Goal: Task Accomplishment & Management: Manage account settings

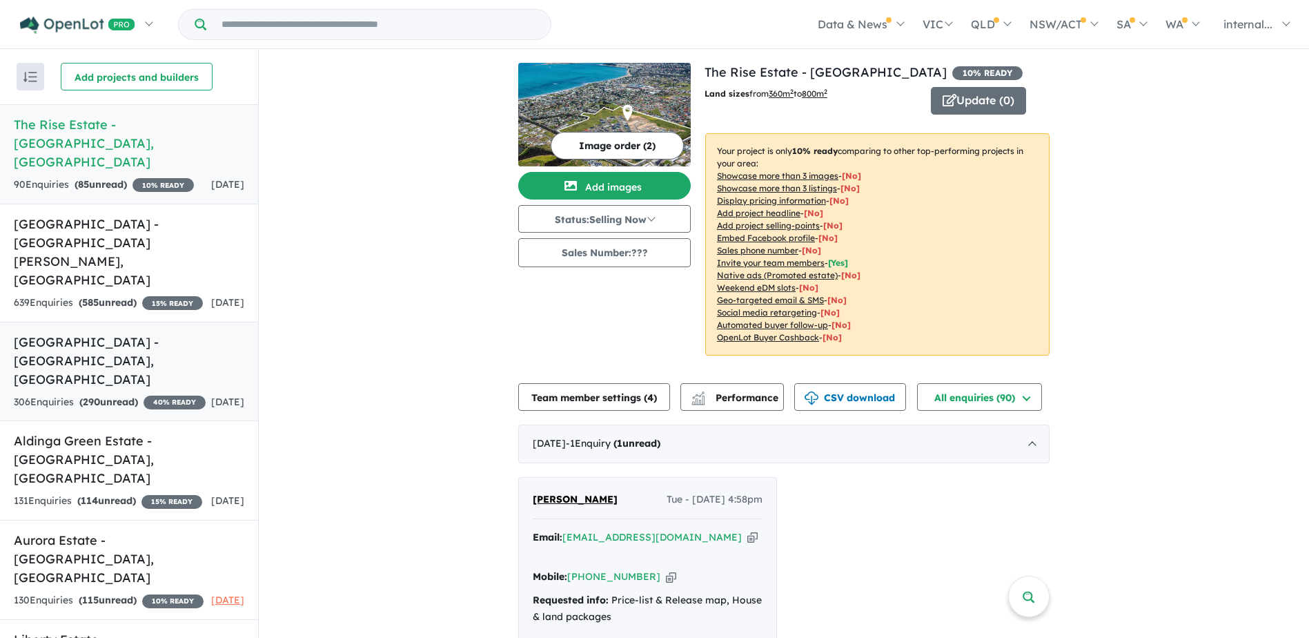
scroll to position [2, 0]
click at [171, 333] on h5 "[GEOGRAPHIC_DATA] - [GEOGRAPHIC_DATA] , [GEOGRAPHIC_DATA]" at bounding box center [129, 361] width 231 height 56
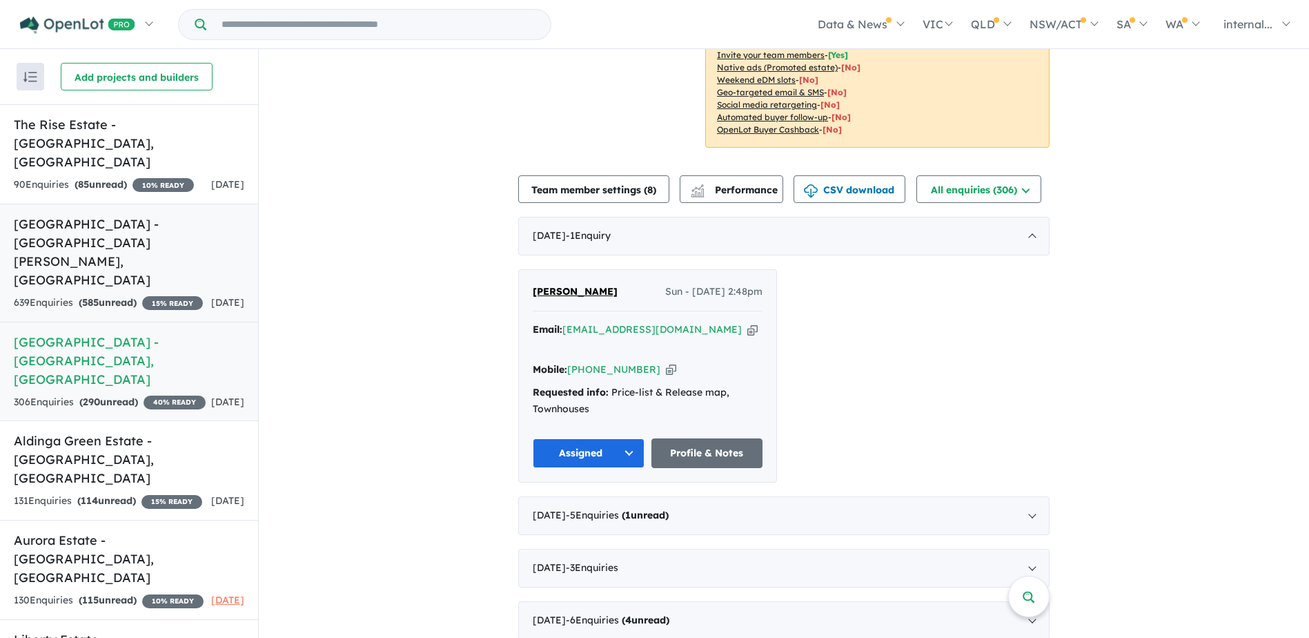
scroll to position [371, 0]
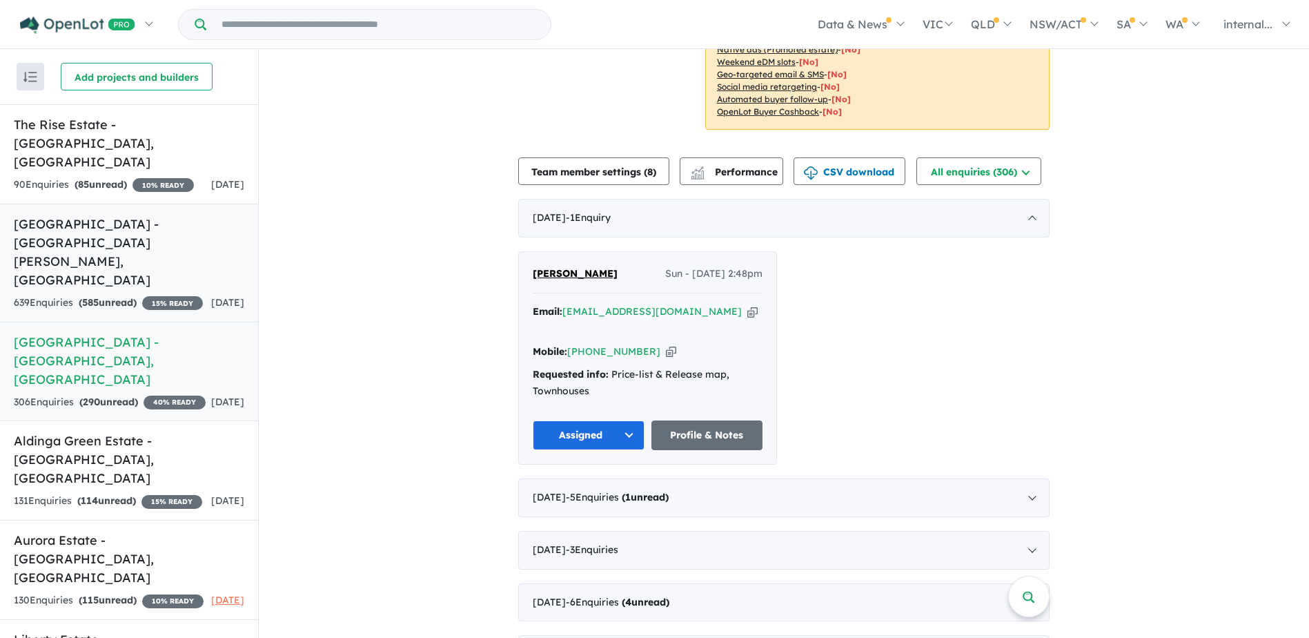
click at [97, 215] on h5 "[GEOGRAPHIC_DATA] - [GEOGRAPHIC_DATA][PERSON_NAME][GEOGRAPHIC_DATA]" at bounding box center [129, 252] width 231 height 75
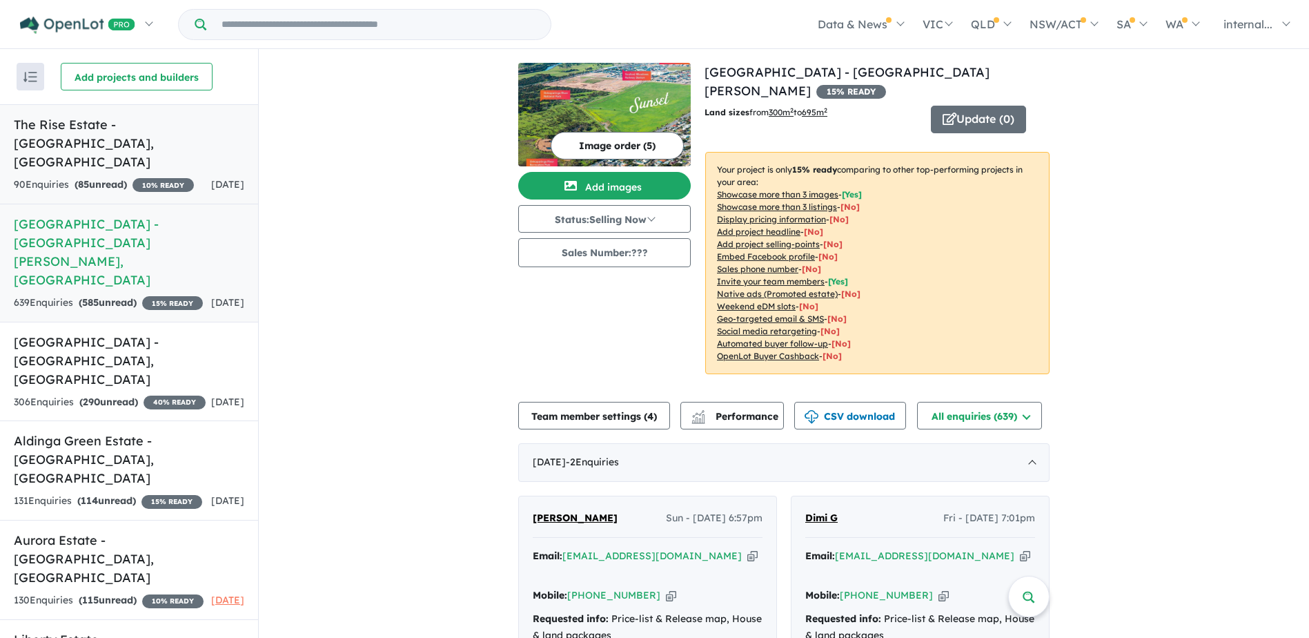
click at [127, 177] on div "90 Enquir ies ( 85 unread) 10 % READY" at bounding box center [104, 185] width 180 height 17
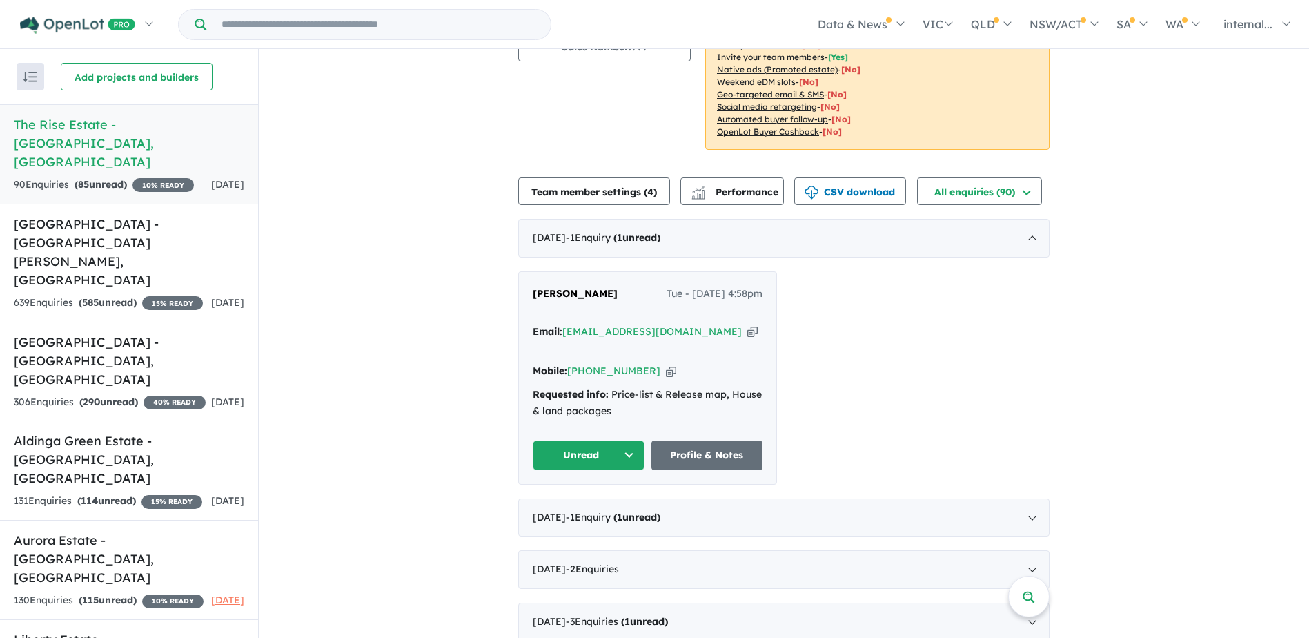
scroll to position [207, 0]
click at [748, 332] on icon "button" at bounding box center [753, 330] width 10 height 14
click at [666, 362] on icon "button" at bounding box center [671, 369] width 10 height 14
drag, startPoint x: 694, startPoint y: 331, endPoint x: 676, endPoint y: 309, distance: 28.0
click at [748, 331] on icon "button" at bounding box center [753, 330] width 10 height 14
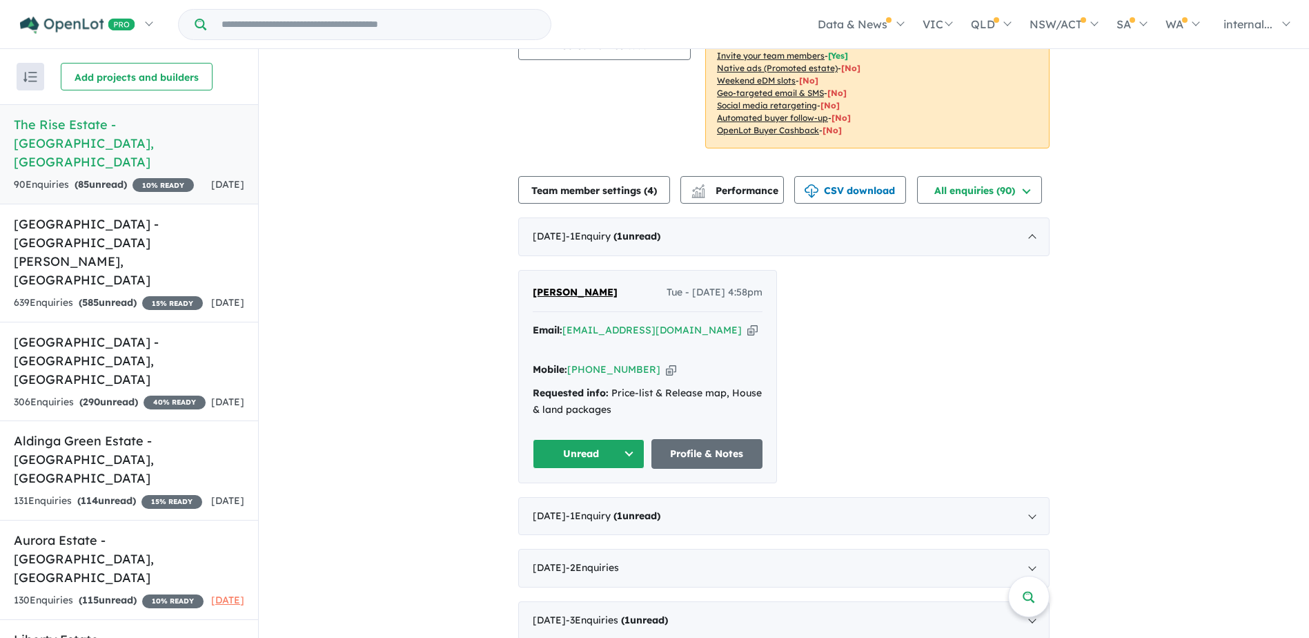
click at [666, 362] on icon "button" at bounding box center [671, 369] width 10 height 14
click at [748, 331] on icon "button" at bounding box center [753, 330] width 10 height 14
click at [602, 439] on button "Unread" at bounding box center [589, 454] width 112 height 30
click at [585, 534] on button "Re-engage" at bounding box center [594, 550] width 120 height 32
click at [576, 439] on button "Re-engage" at bounding box center [589, 454] width 112 height 30
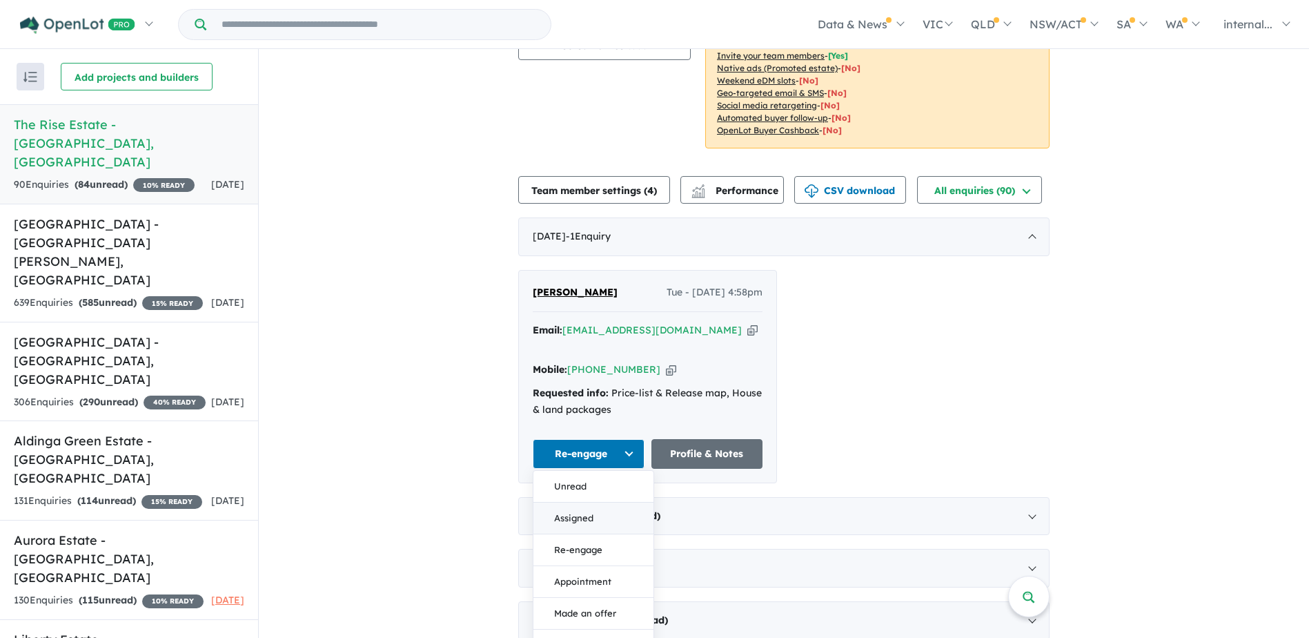
click at [579, 503] on button "Assigned" at bounding box center [594, 519] width 120 height 32
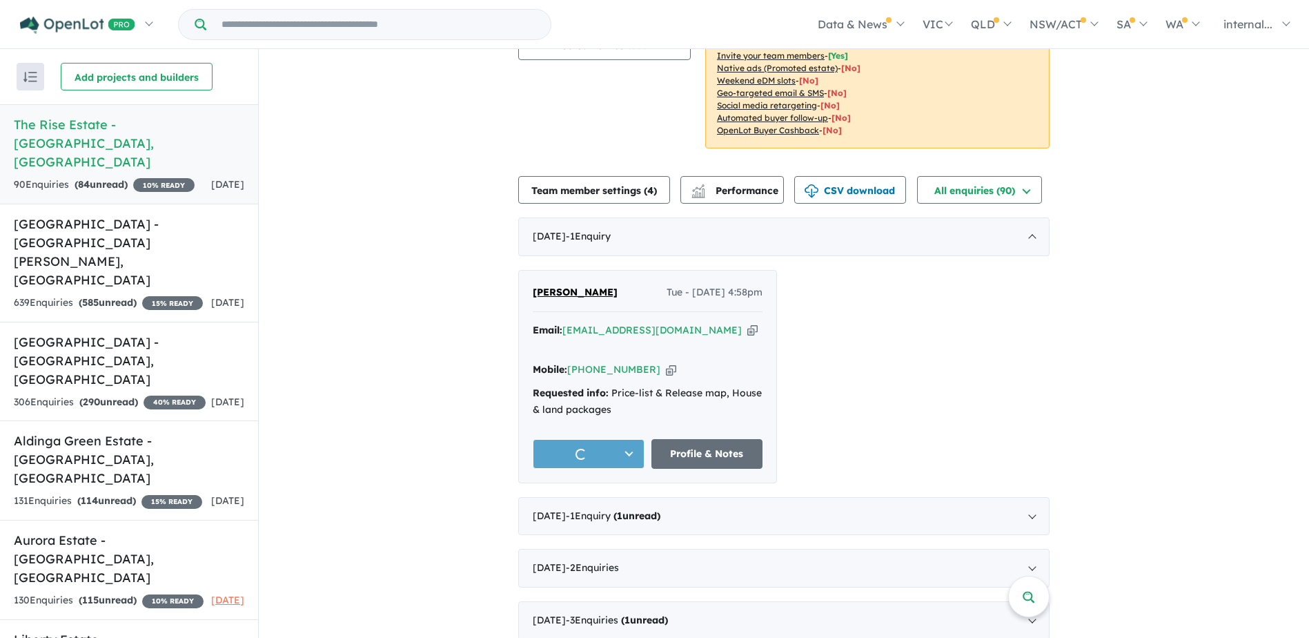
click at [906, 418] on div "[PERSON_NAME] - [DATE] 4:58pm Email: [EMAIL_ADDRESS][DOMAIN_NAME] Copied! Mobil…" at bounding box center [784, 376] width 532 height 213
click at [903, 410] on div "[PERSON_NAME] - [DATE] 4:58pm Email: [EMAIL_ADDRESS][DOMAIN_NAME] Copied! Mobil…" at bounding box center [784, 376] width 532 height 213
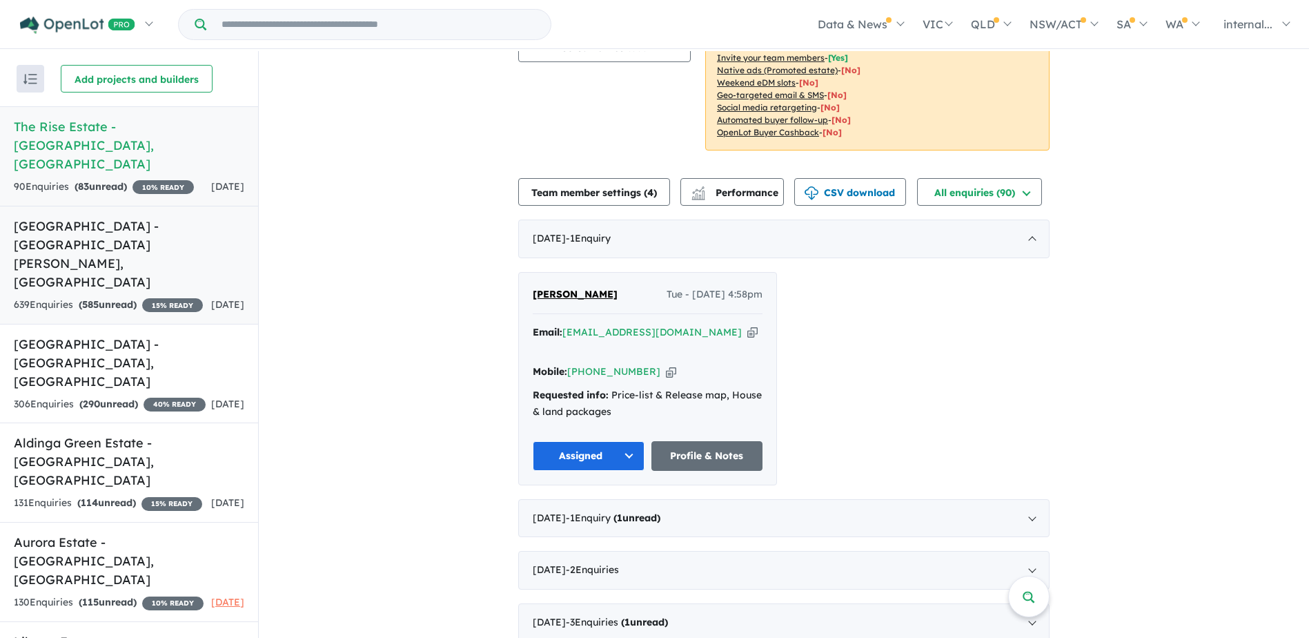
click at [131, 217] on link "[GEOGRAPHIC_DATA] - [GEOGRAPHIC_DATA][PERSON_NAME][GEOGRAPHIC_DATA] 639 Enquir …" at bounding box center [129, 265] width 258 height 119
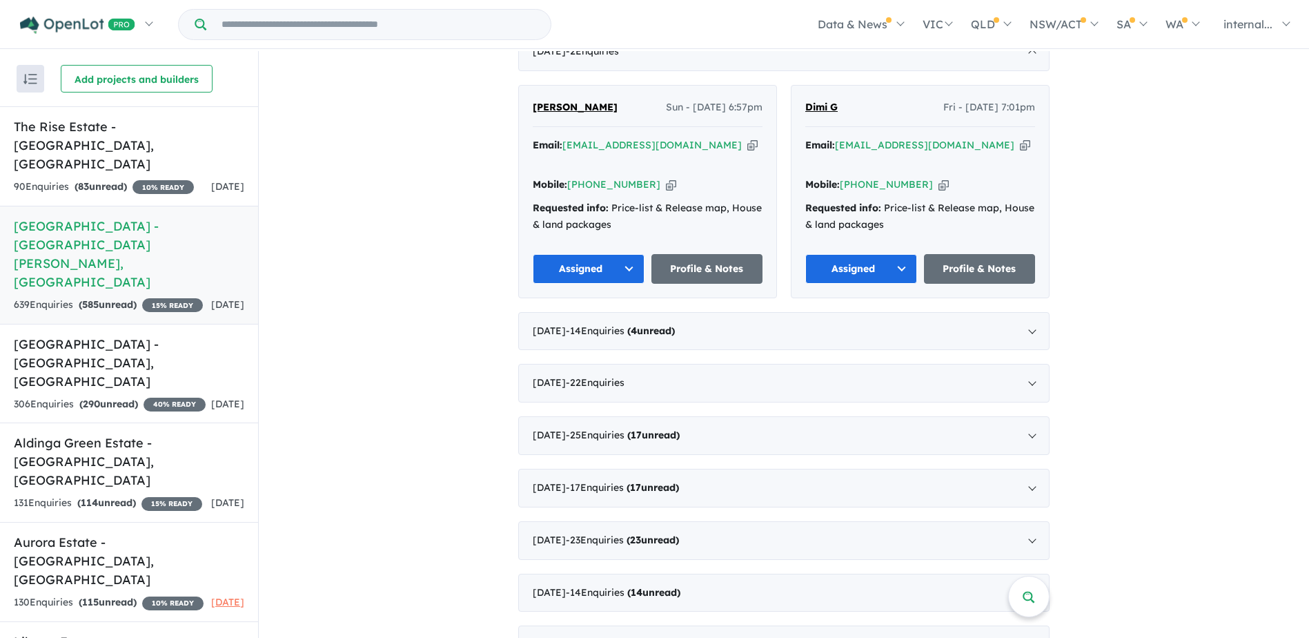
scroll to position [414, 0]
click at [585, 311] on div "[DATE] - 14 Enquir ies ( 4 unread)" at bounding box center [784, 330] width 532 height 39
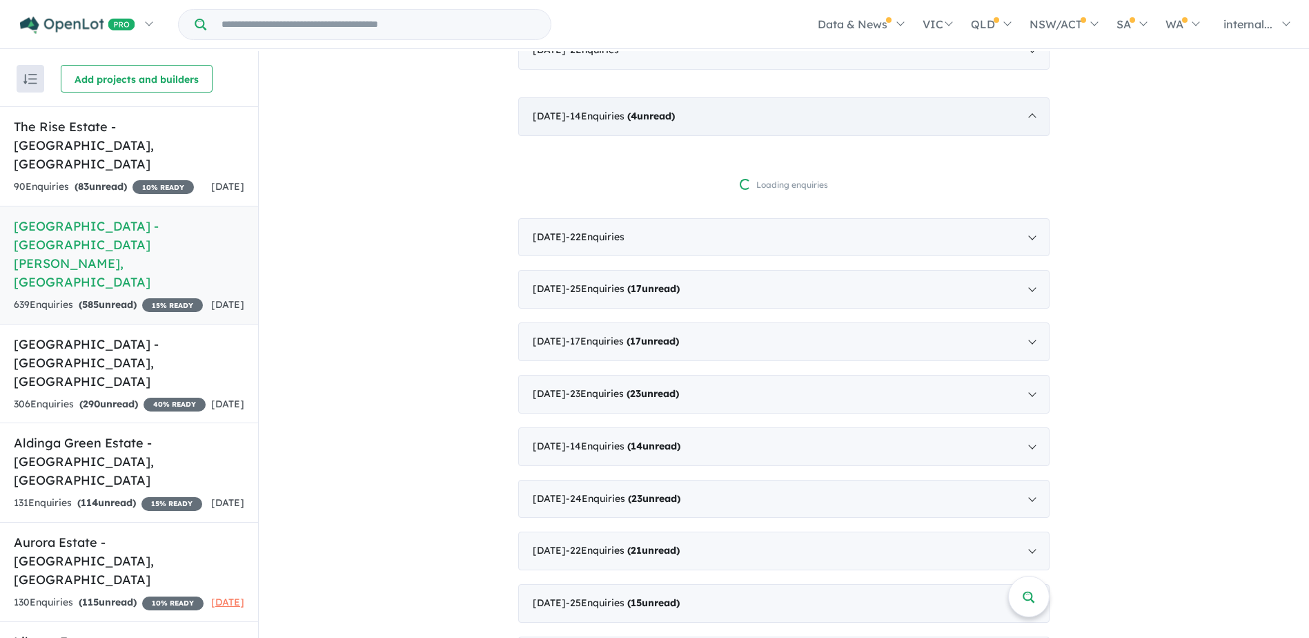
scroll to position [2, 0]
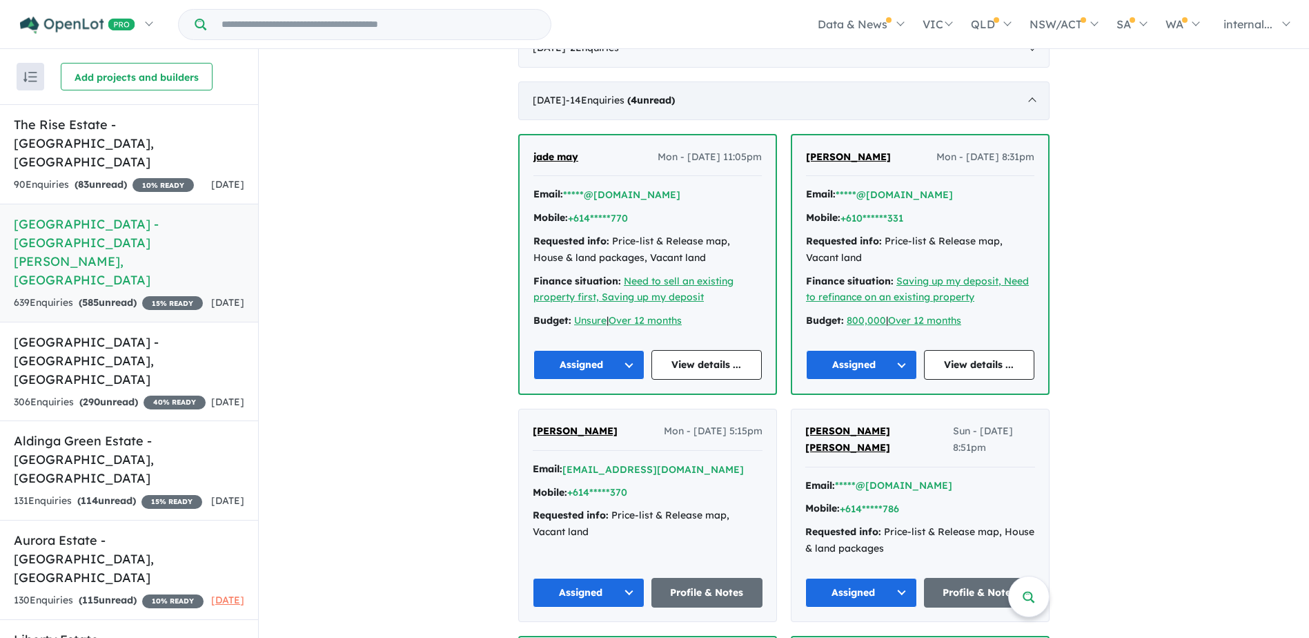
click at [613, 94] on span "- 14 Enquir ies ( 4 unread)" at bounding box center [620, 100] width 109 height 12
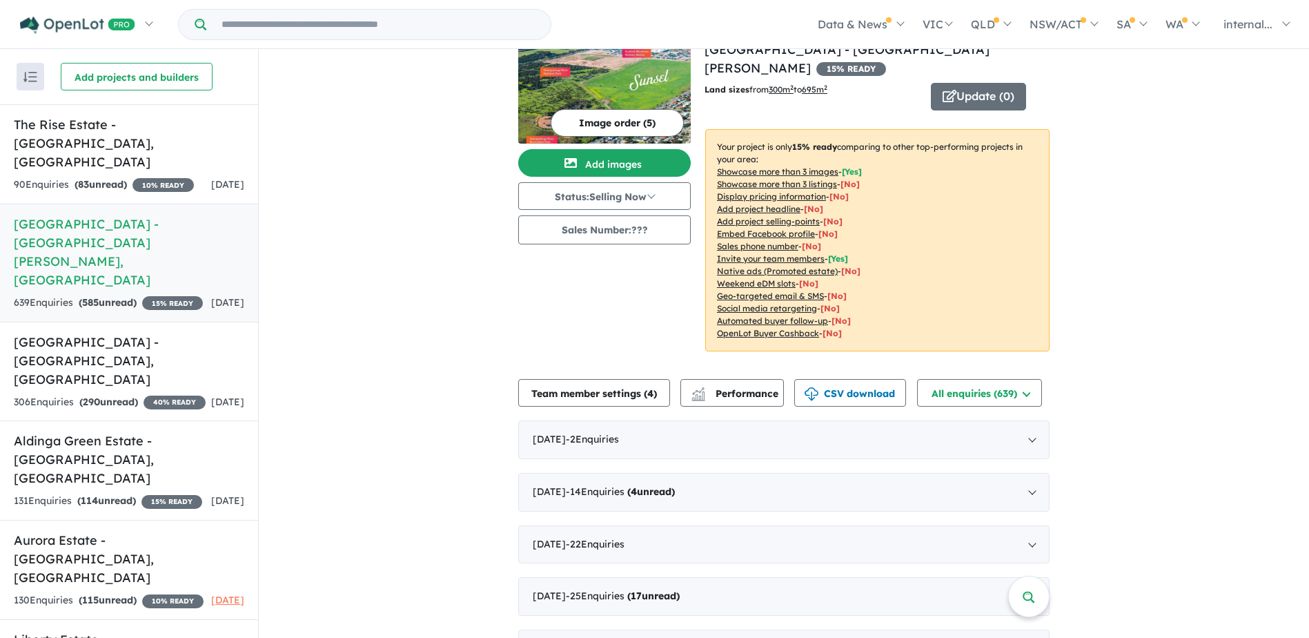
scroll to position [0, 0]
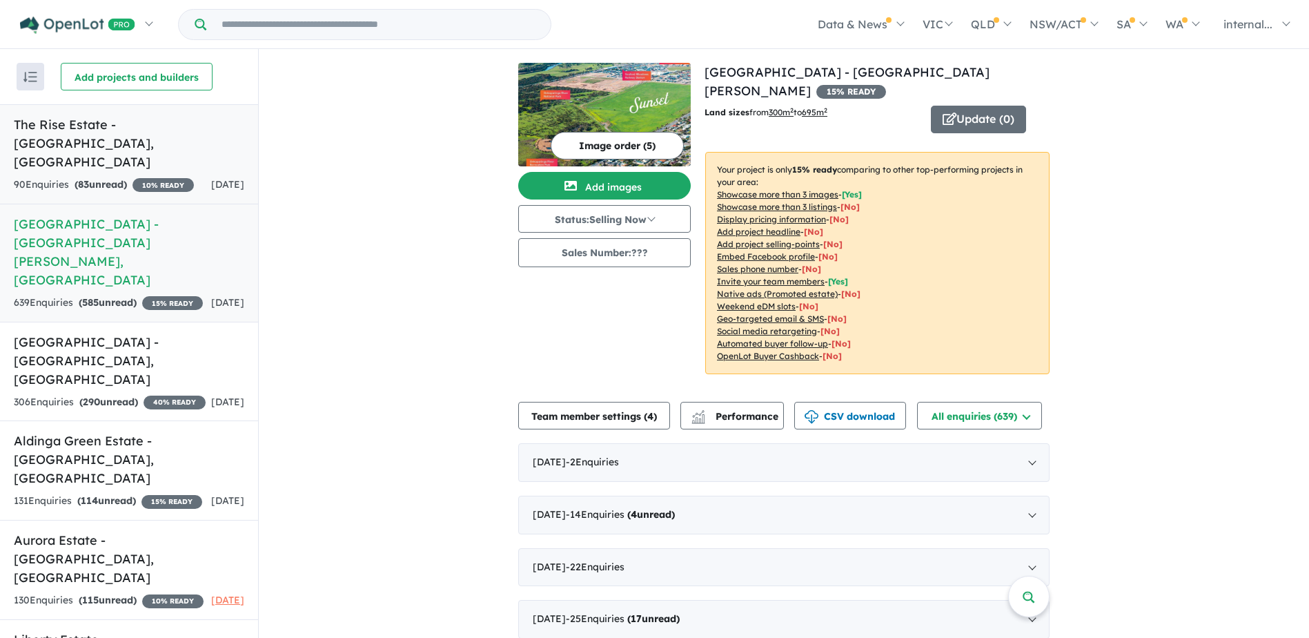
click at [211, 178] on span "[DATE]" at bounding box center [227, 184] width 33 height 12
